Goal: Task Accomplishment & Management: Complete application form

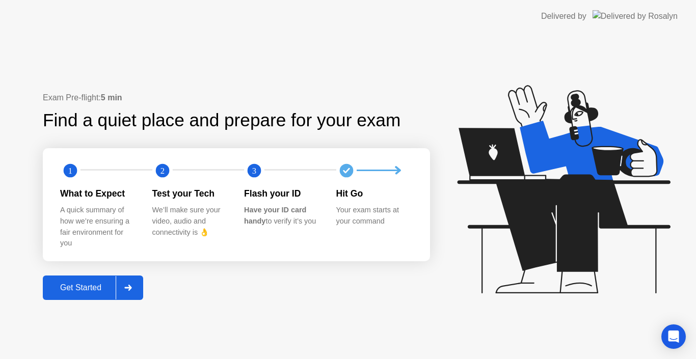
click at [92, 286] on div "Get Started" at bounding box center [81, 287] width 70 height 9
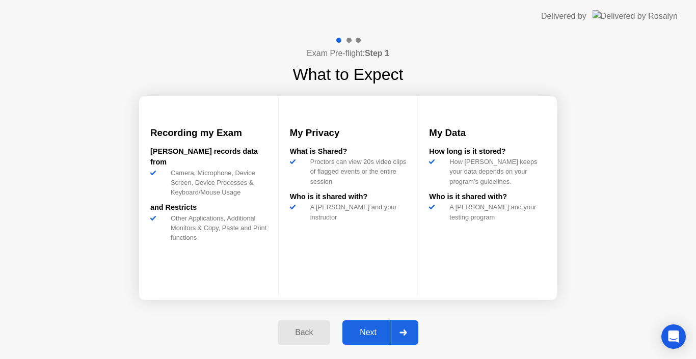
click at [371, 336] on div "Next" at bounding box center [367, 332] width 45 height 9
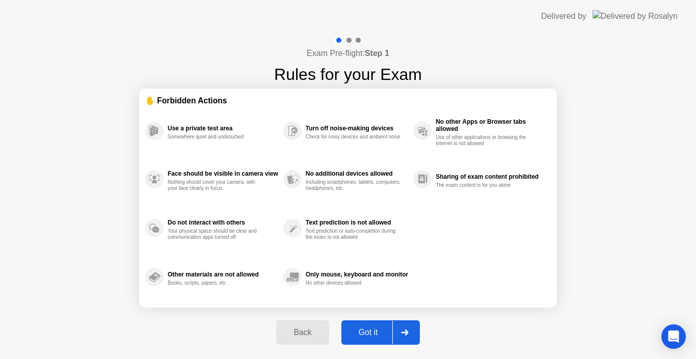
click at [376, 330] on div "Got it" at bounding box center [368, 332] width 48 height 9
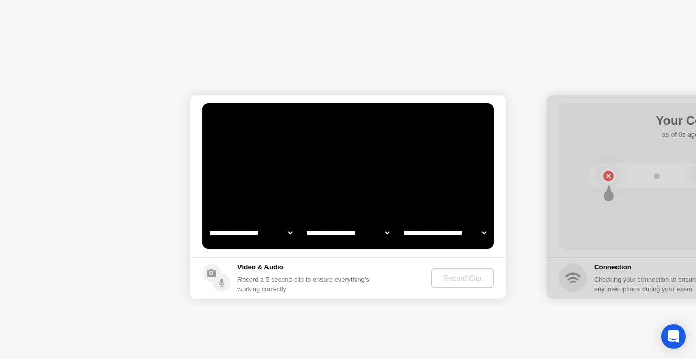
select select "**********"
select select "*******"
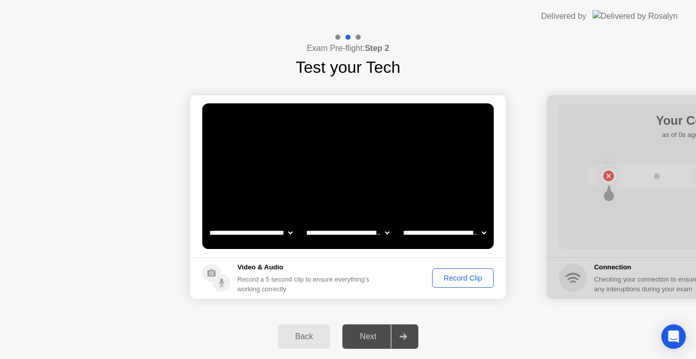
click at [459, 278] on div "Record Clip" at bounding box center [462, 278] width 54 height 8
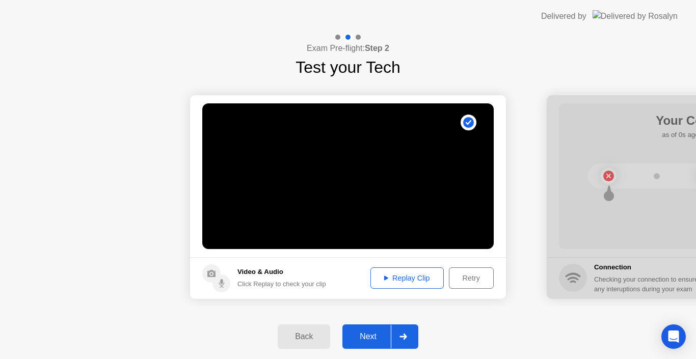
click at [367, 335] on div "Next" at bounding box center [367, 336] width 45 height 9
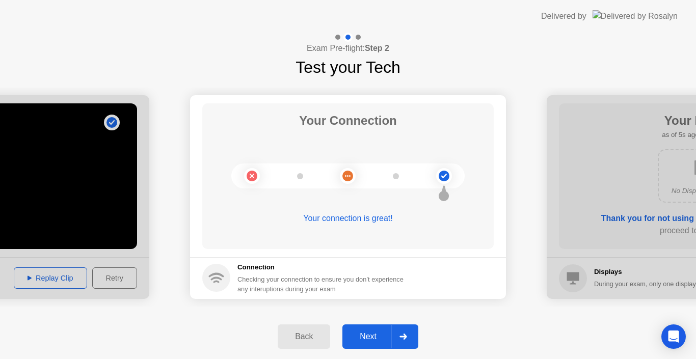
click at [366, 336] on div "Next" at bounding box center [367, 336] width 45 height 9
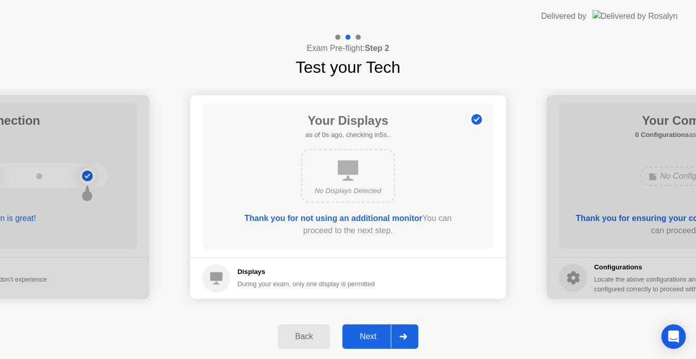
click at [367, 335] on div "Next" at bounding box center [367, 336] width 45 height 9
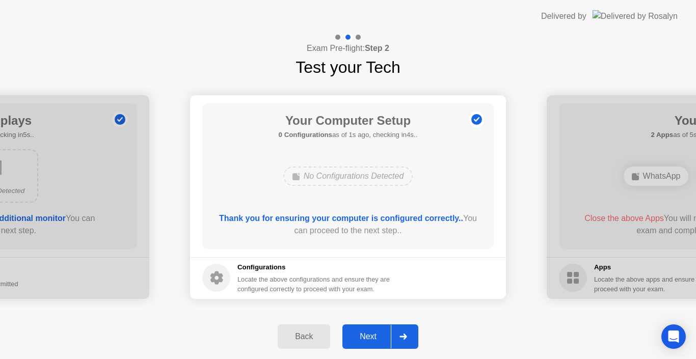
click at [367, 335] on div "Next" at bounding box center [367, 336] width 45 height 9
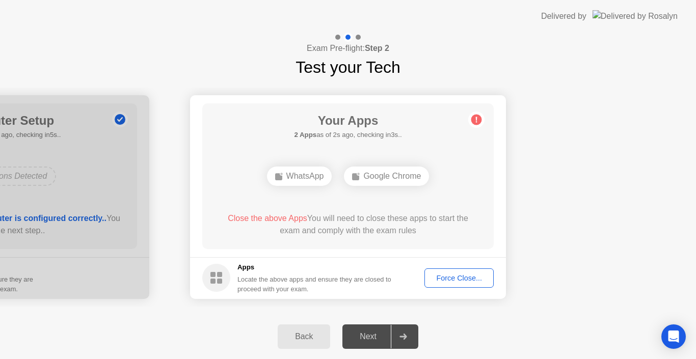
click at [446, 278] on div "Force Close..." at bounding box center [459, 278] width 62 height 8
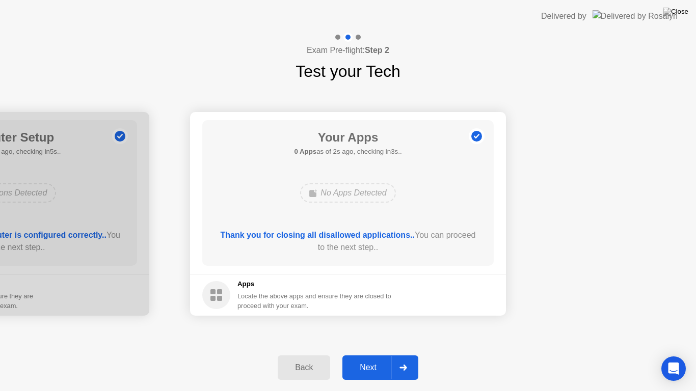
click at [365, 359] on div "Next" at bounding box center [367, 367] width 45 height 9
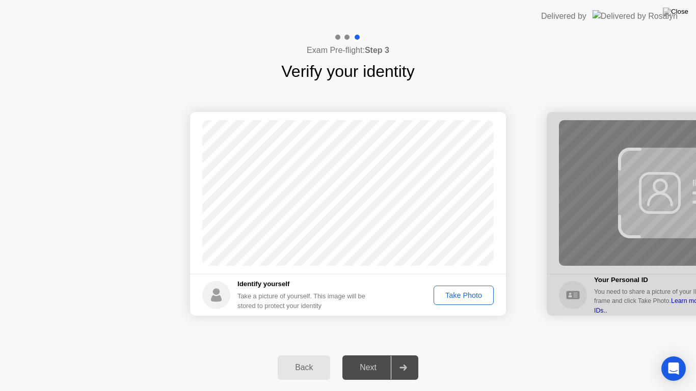
click at [451, 294] on div "Take Photo" at bounding box center [463, 295] width 53 height 8
click at [377, 359] on div "Next" at bounding box center [367, 367] width 45 height 9
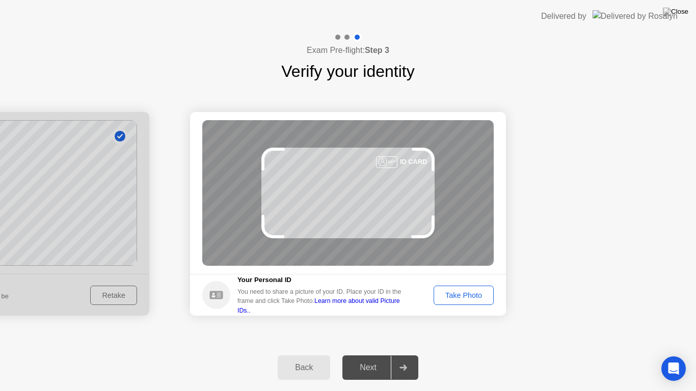
click at [437, 296] on div "Take Photo" at bounding box center [463, 295] width 53 height 8
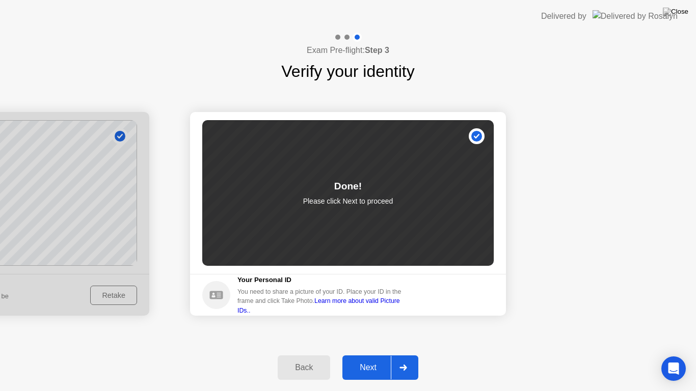
click at [370, 359] on div "Next" at bounding box center [367, 367] width 45 height 9
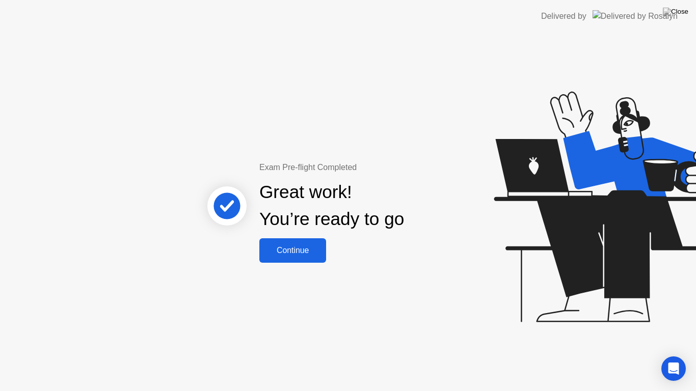
click at [296, 253] on div "Continue" at bounding box center [292, 250] width 61 height 9
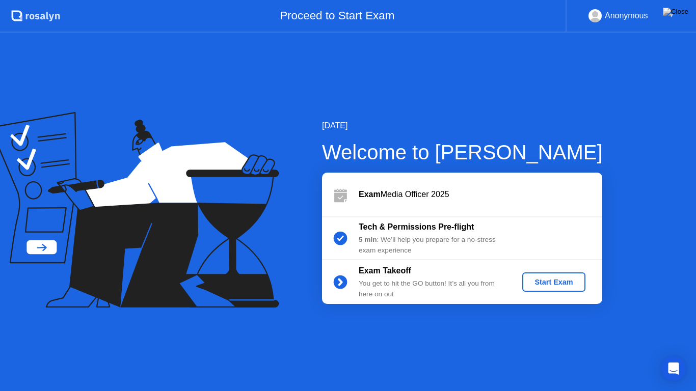
click at [541, 281] on div "Start Exam" at bounding box center [553, 282] width 54 height 8
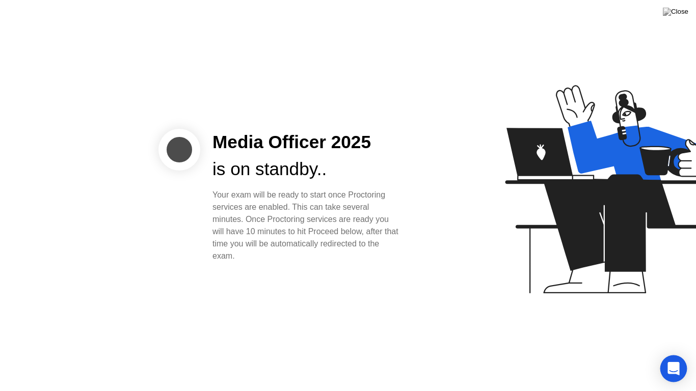
click at [671, 359] on icon "Open Intercom Messenger" at bounding box center [673, 368] width 12 height 13
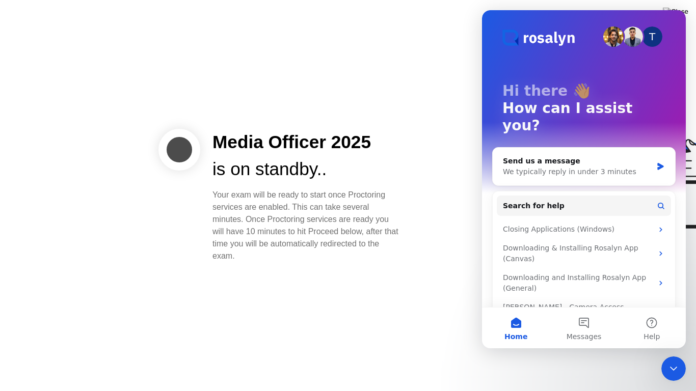
click at [677, 359] on icon "Close Intercom Messenger" at bounding box center [673, 369] width 12 height 12
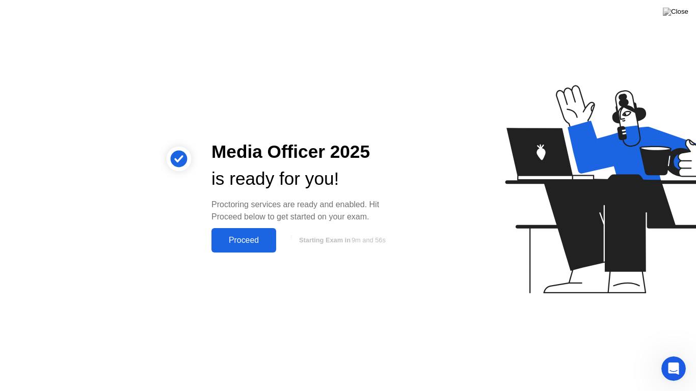
click at [238, 241] on div "Proceed" at bounding box center [243, 240] width 59 height 9
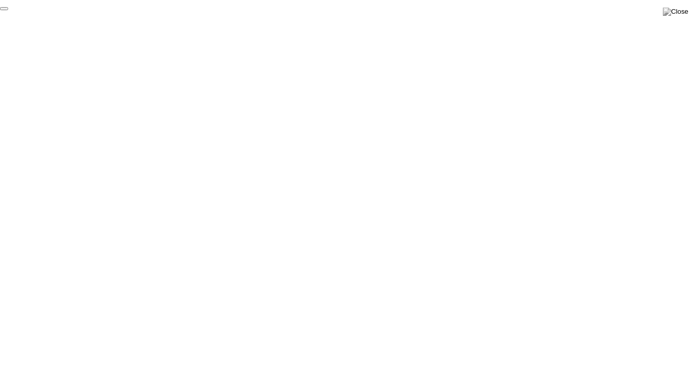
click div "End Proctoring Session"
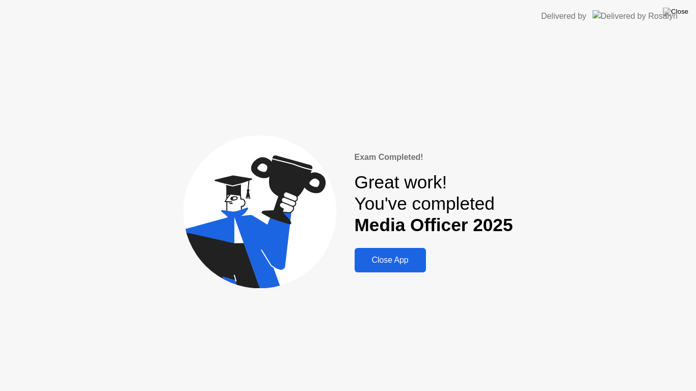
click at [403, 261] on div "Close App" at bounding box center [390, 260] width 65 height 9
